Goal: Navigation & Orientation: Go to known website

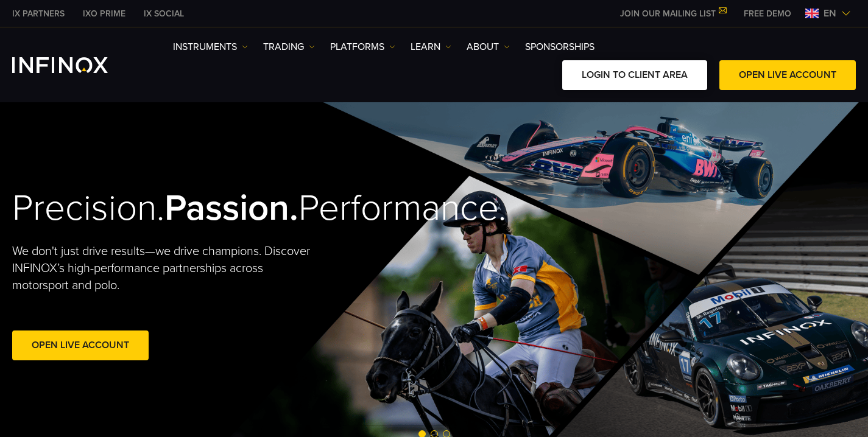
click at [621, 80] on link "LOGIN TO CLIENT AREA" at bounding box center [634, 75] width 145 height 30
